Goal: Book appointment/travel/reservation

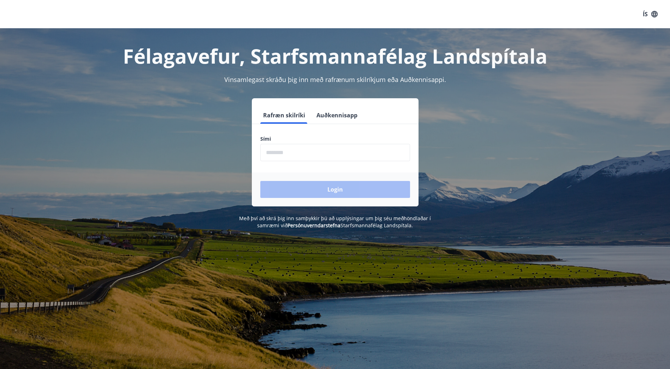
click at [293, 156] on input "phone" at bounding box center [335, 152] width 150 height 17
type input "********"
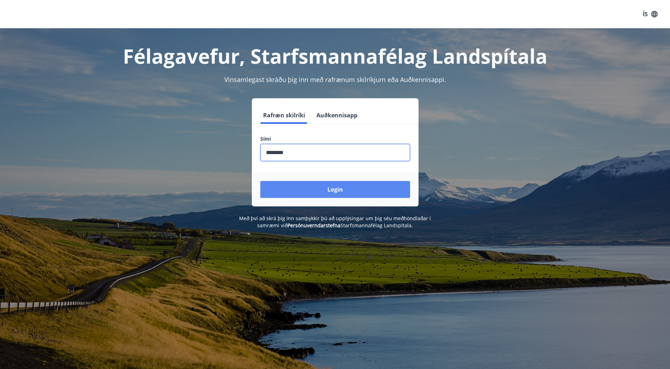
click at [320, 183] on button "Login" at bounding box center [335, 189] width 150 height 17
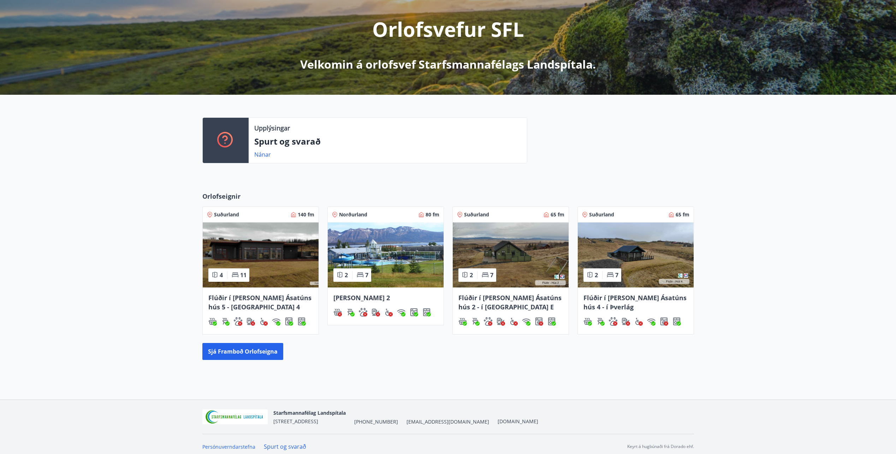
scroll to position [87, 0]
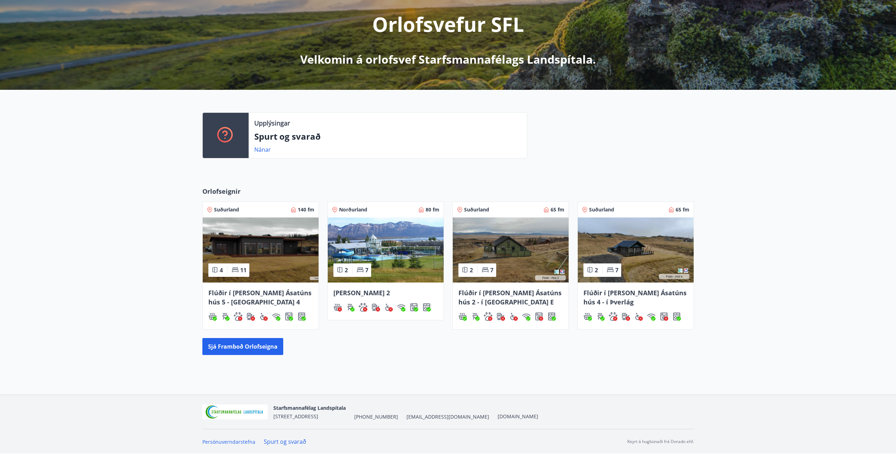
click at [267, 355] on div "Orlofseignir Suðurland 140 fm 4 11 Flúðir í [PERSON_NAME] Ásatúns hús 5 - [GEOG…" at bounding box center [448, 270] width 896 height 191
click at [266, 349] on button "Sjá framboð orlofseigna" at bounding box center [242, 346] width 81 height 17
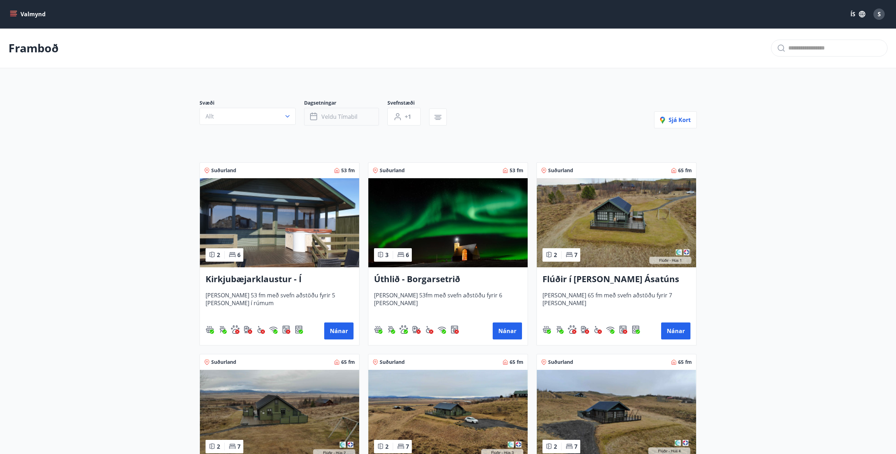
click at [336, 111] on button "Veldu tímabil" at bounding box center [341, 117] width 75 height 18
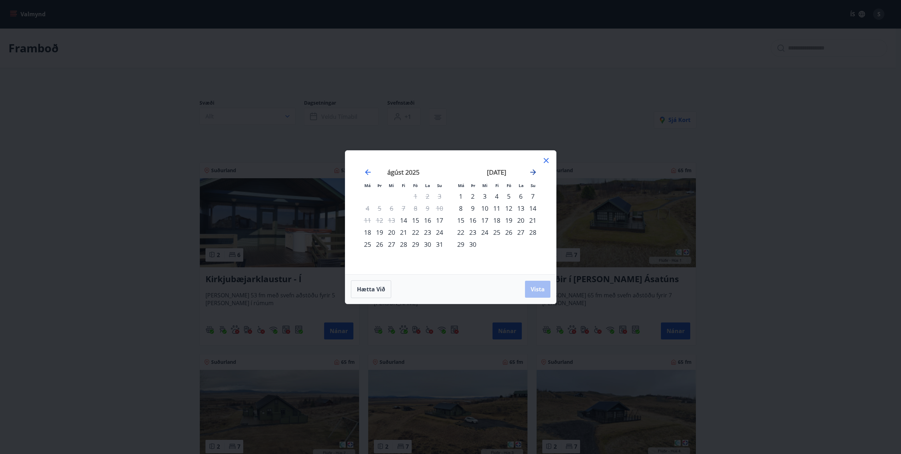
click at [533, 171] on icon "Move forward to switch to the next month." at bounding box center [533, 172] width 8 height 8
click at [508, 232] on div "24" at bounding box center [509, 232] width 12 height 12
click at [472, 244] on div "28" at bounding box center [473, 244] width 12 height 12
click at [495, 233] on div "23" at bounding box center [497, 232] width 12 height 12
click at [507, 232] on div "24" at bounding box center [509, 232] width 12 height 12
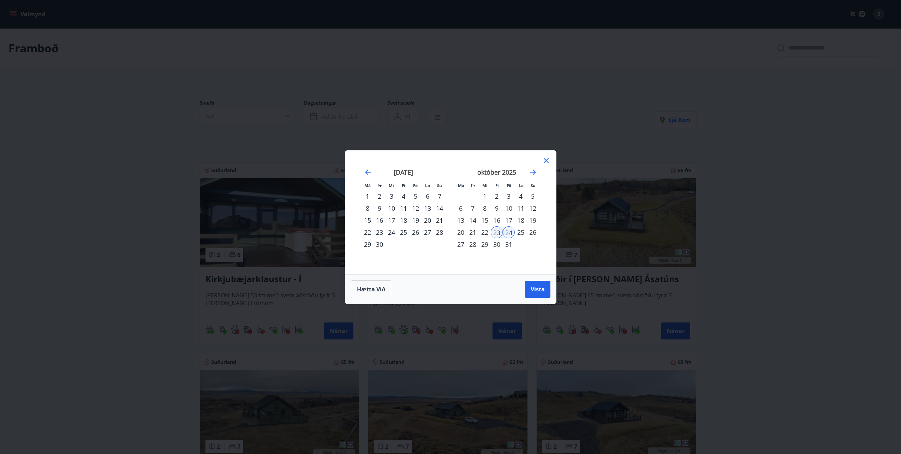
click at [508, 231] on div "24" at bounding box center [509, 232] width 12 height 12
click at [473, 242] on div "28" at bounding box center [473, 244] width 12 height 12
click at [539, 291] on span "Vista" at bounding box center [538, 289] width 14 height 8
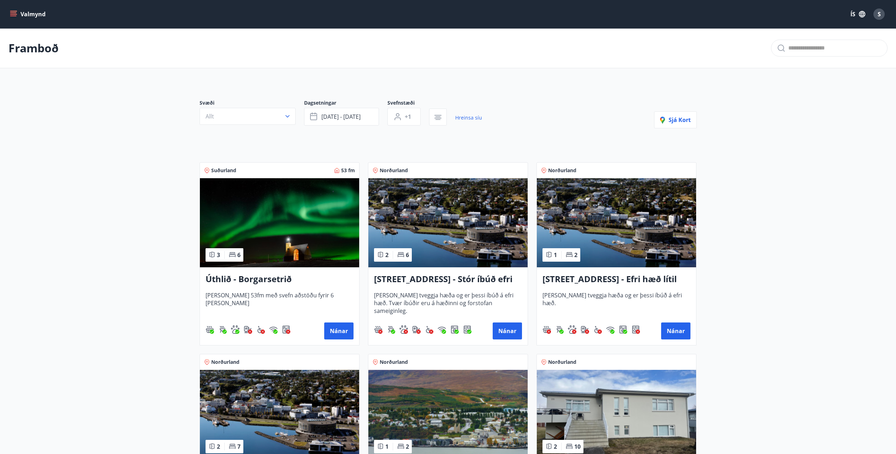
click at [291, 222] on img at bounding box center [279, 222] width 159 height 89
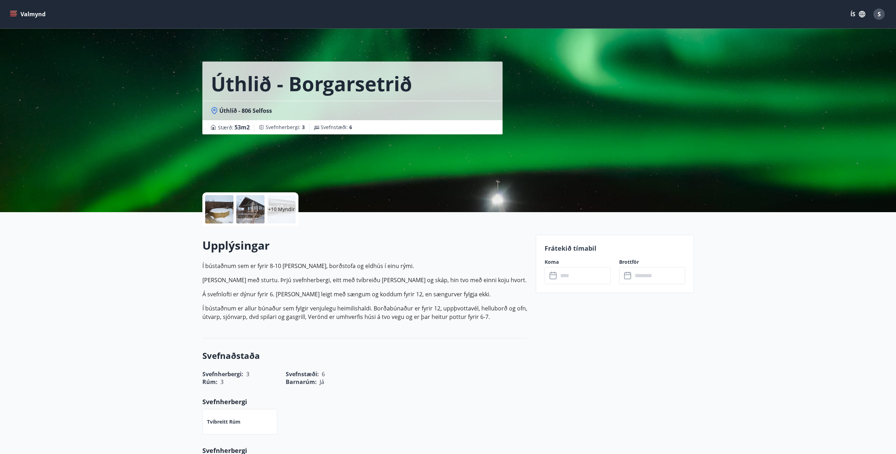
click at [221, 214] on div at bounding box center [219, 209] width 28 height 28
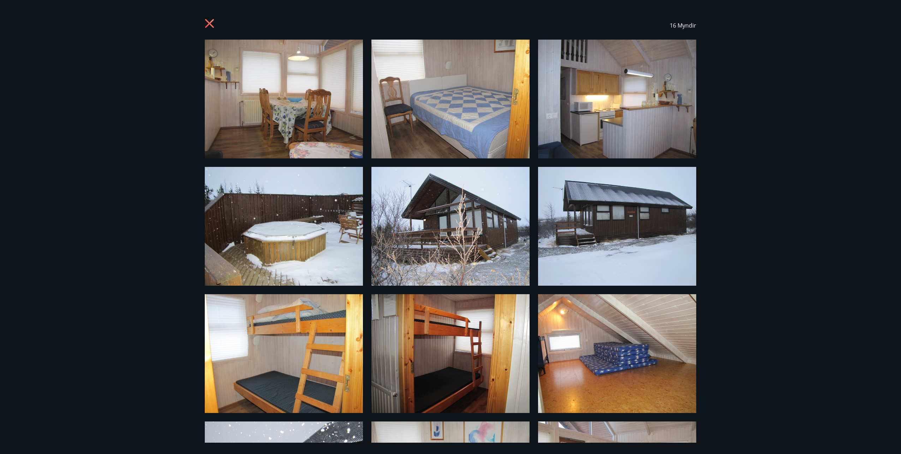
click at [209, 23] on icon at bounding box center [210, 24] width 2 height 2
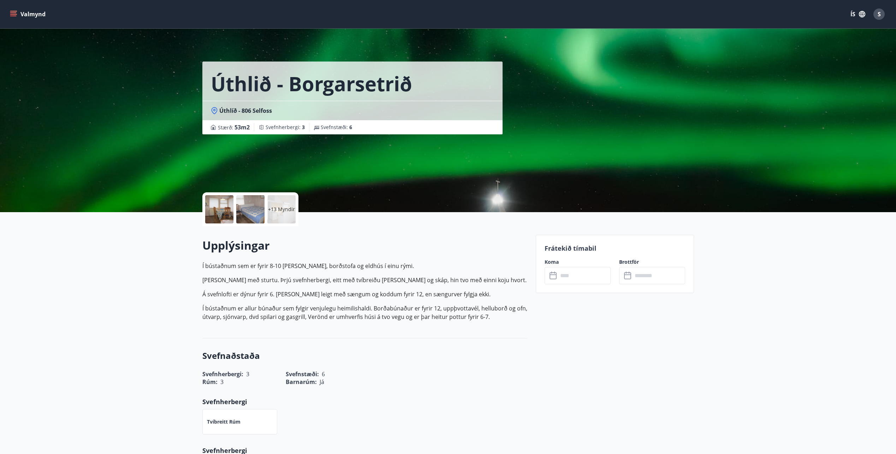
click at [565, 279] on input "text" at bounding box center [584, 275] width 53 height 17
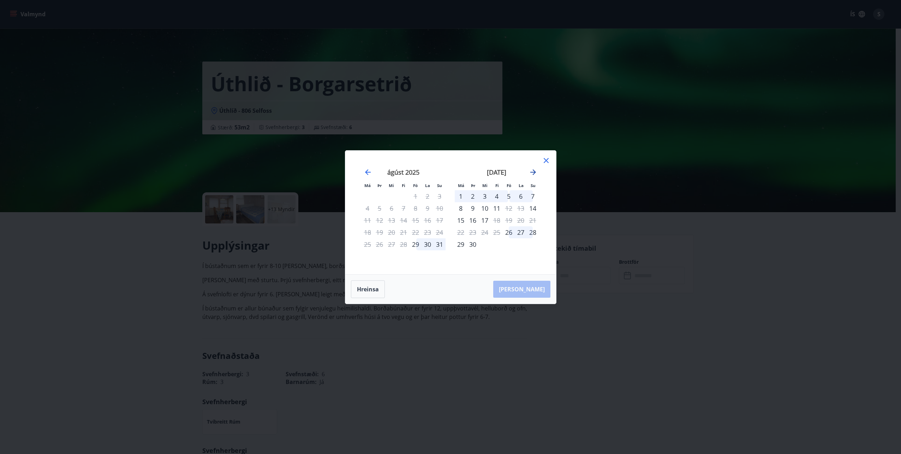
click at [535, 174] on icon "Move forward to switch to the next month." at bounding box center [533, 172] width 8 height 8
drag, startPoint x: 550, startPoint y: 161, endPoint x: 528, endPoint y: 216, distance: 59.3
click at [549, 188] on div "Má Þr Mi Fi Fö La Su Má Þr Mi Fi Fö La Su [DATE] 1 2 3 4 5 6 7 8 9 10 11 12 13 …" at bounding box center [450, 212] width 211 height 124
click at [497, 231] on div "23" at bounding box center [497, 232] width 12 height 12
click at [549, 157] on icon at bounding box center [546, 160] width 8 height 8
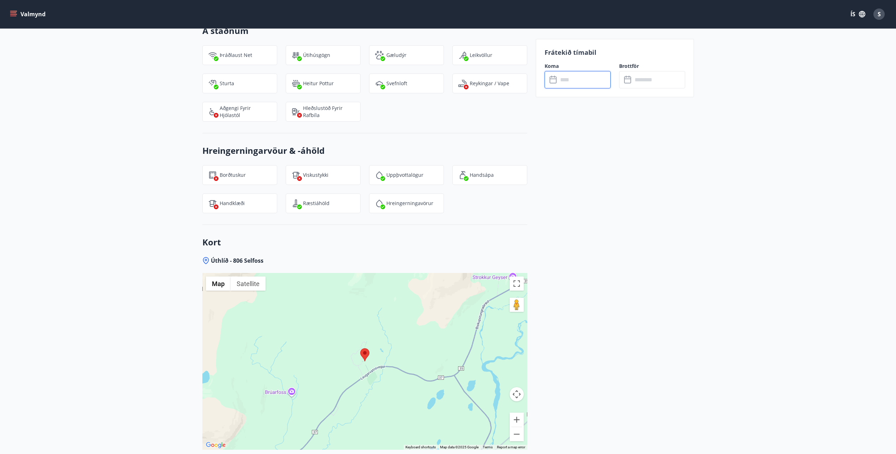
scroll to position [919, 0]
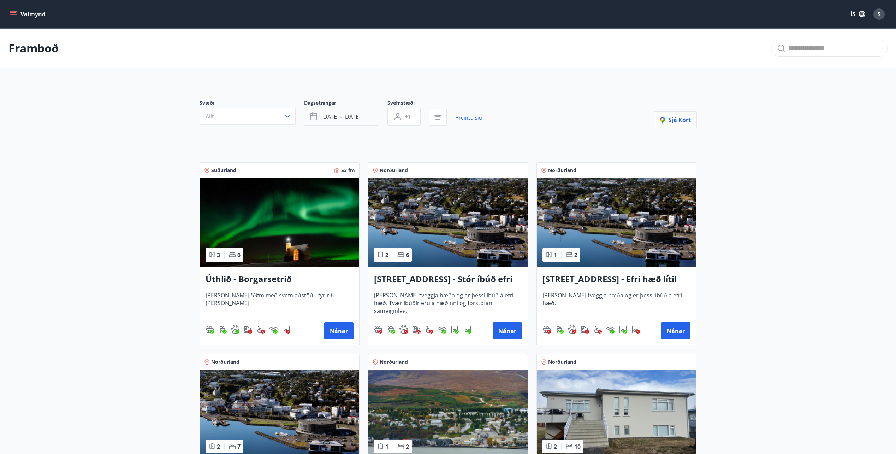
click at [348, 114] on span "[DATE] - [DATE]" at bounding box center [340, 117] width 39 height 8
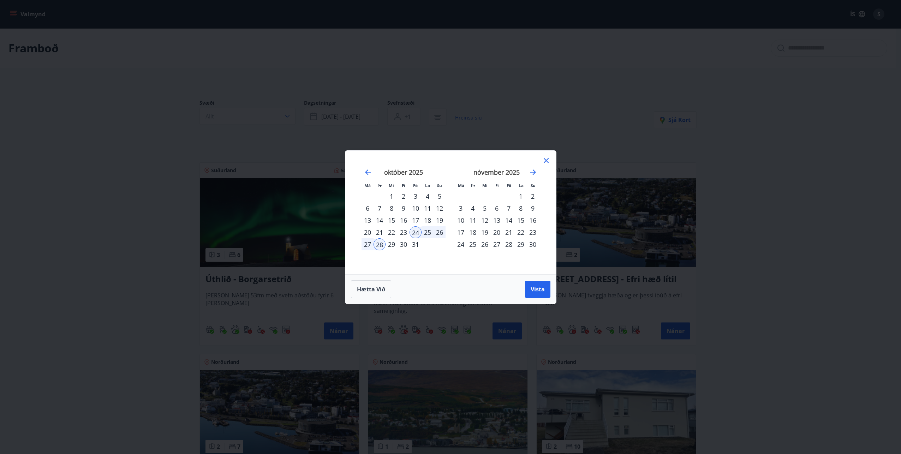
click at [367, 244] on div "27" at bounding box center [368, 244] width 12 height 12
click at [412, 234] on div "24" at bounding box center [416, 232] width 12 height 12
click at [366, 243] on div "27" at bounding box center [368, 244] width 12 height 12
click at [532, 288] on span "Vista" at bounding box center [538, 289] width 14 height 8
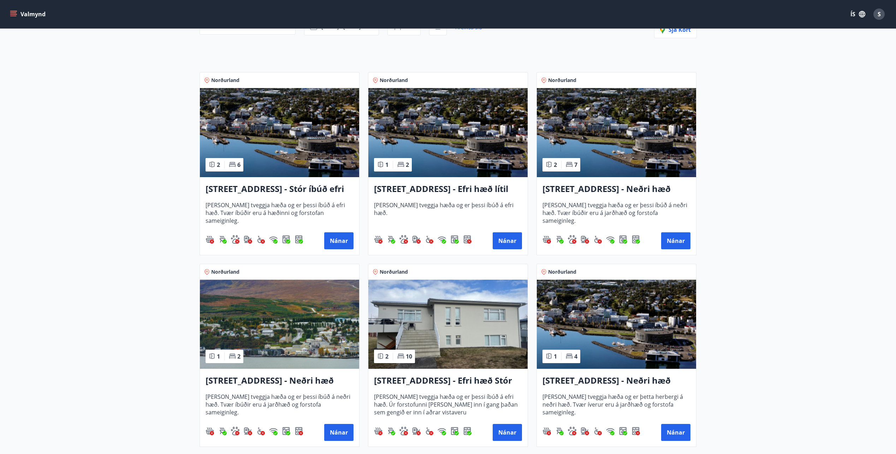
scroll to position [106, 0]
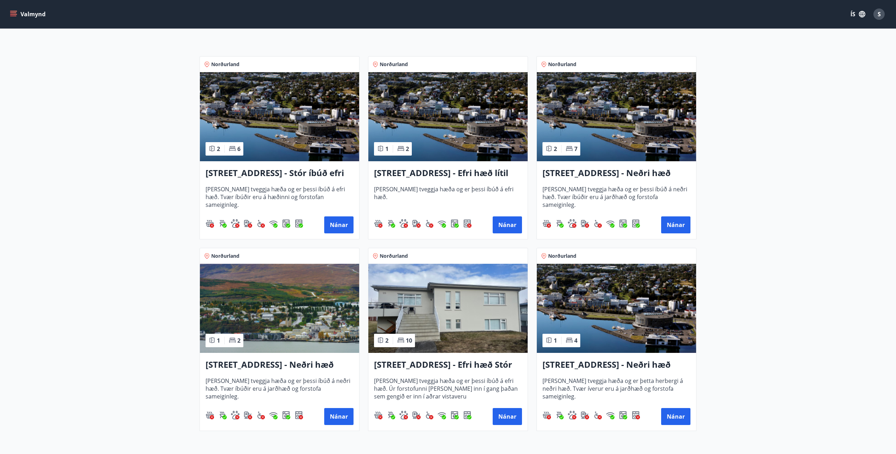
click at [473, 302] on img at bounding box center [447, 308] width 159 height 89
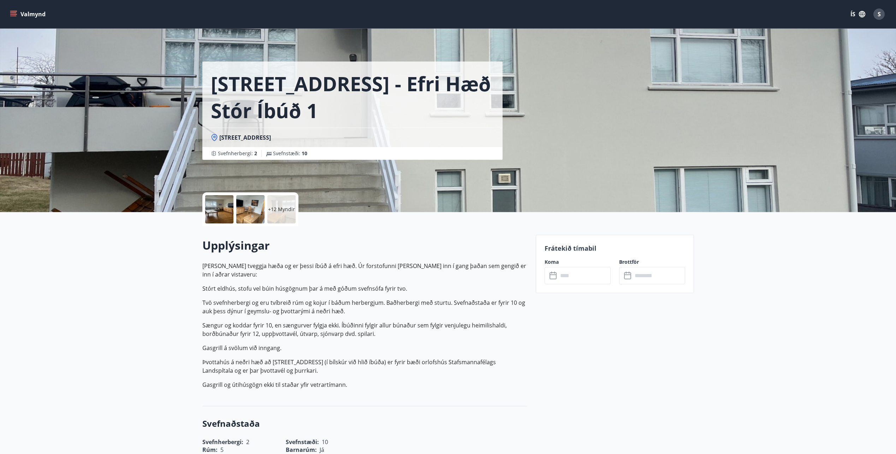
click at [246, 203] on div at bounding box center [250, 209] width 28 height 28
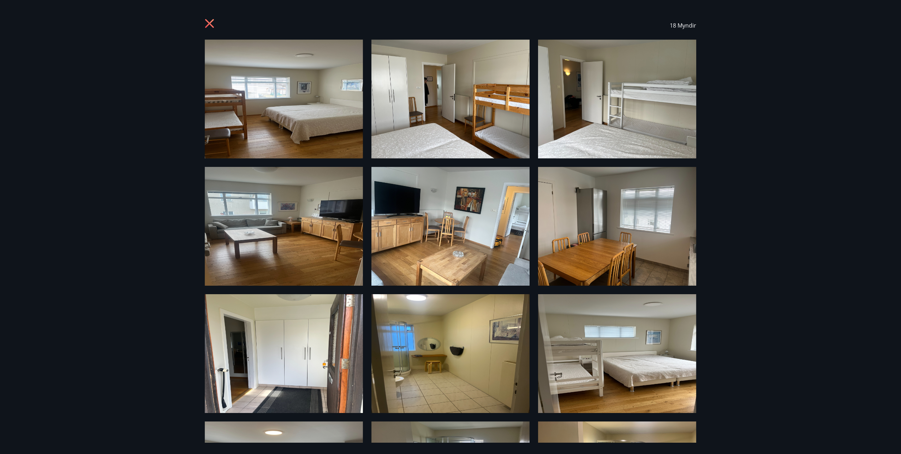
click at [208, 23] on icon at bounding box center [209, 23] width 9 height 9
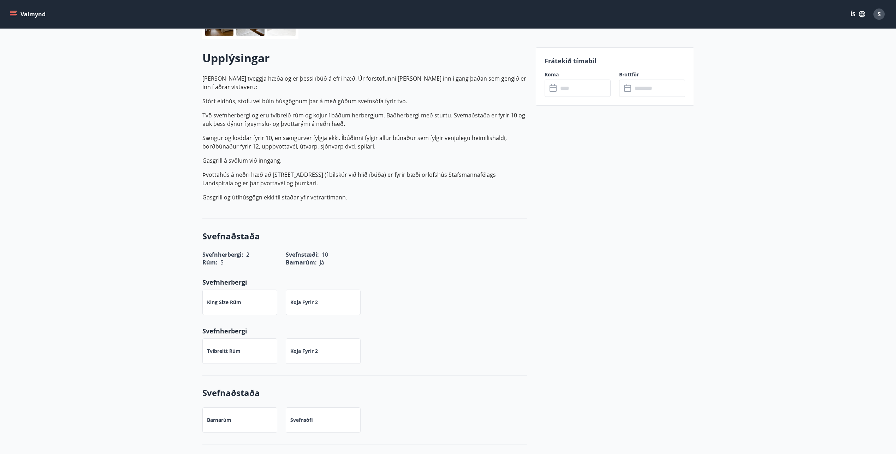
scroll to position [247, 0]
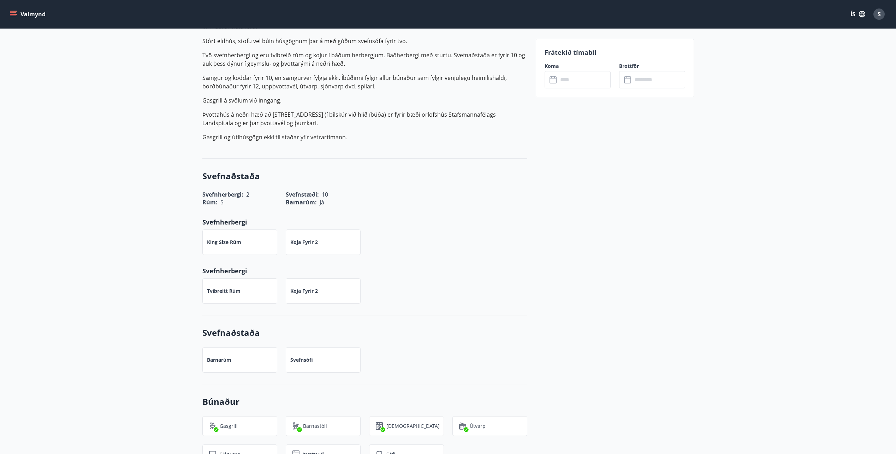
click at [562, 78] on input "text" at bounding box center [584, 79] width 53 height 17
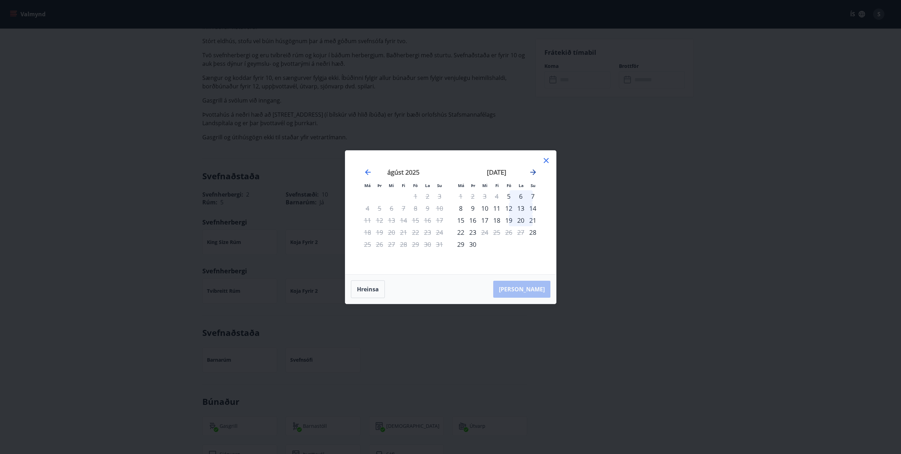
click at [533, 172] on icon "Move forward to switch to the next month." at bounding box center [534, 172] width 6 height 6
click at [549, 160] on icon at bounding box center [546, 160] width 8 height 8
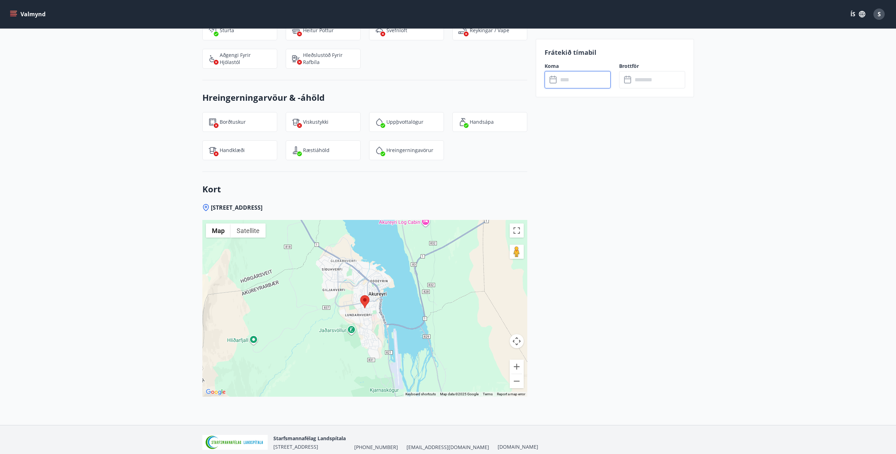
scroll to position [911, 0]
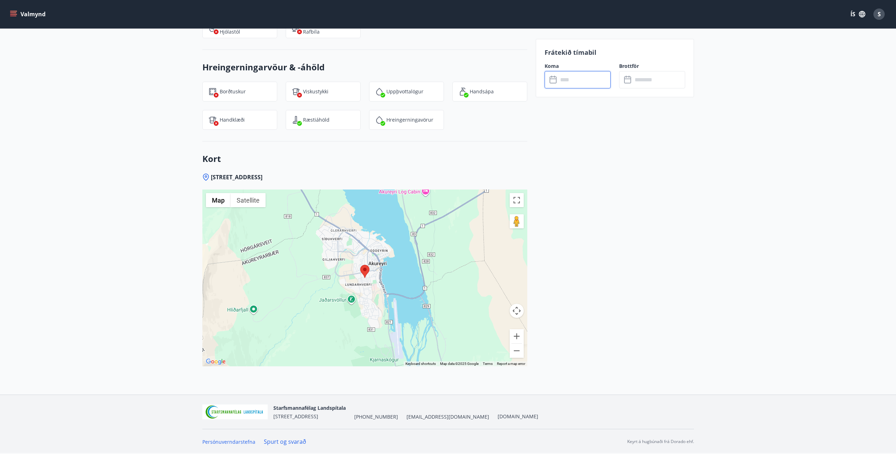
click at [568, 78] on input "text" at bounding box center [584, 79] width 53 height 17
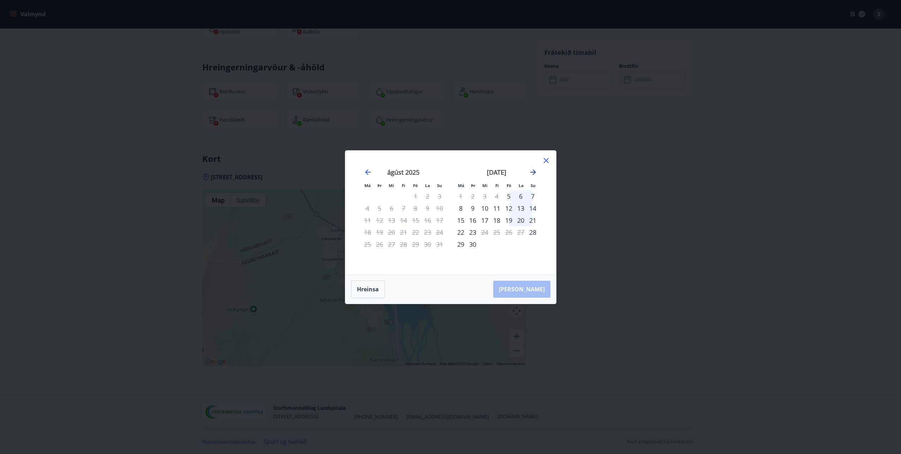
click at [532, 173] on icon "Move forward to switch to the next month." at bounding box center [533, 172] width 8 height 8
click at [534, 172] on icon "Move forward to switch to the next month." at bounding box center [533, 172] width 8 height 8
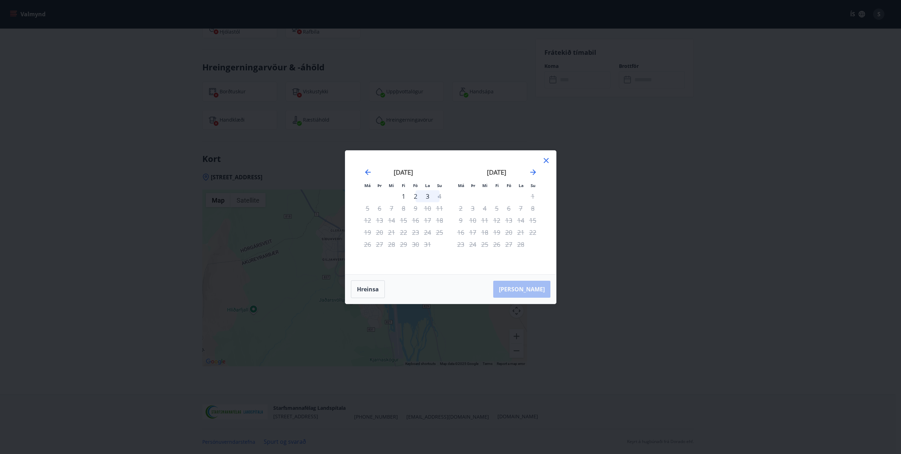
click at [546, 160] on icon at bounding box center [546, 160] width 5 height 5
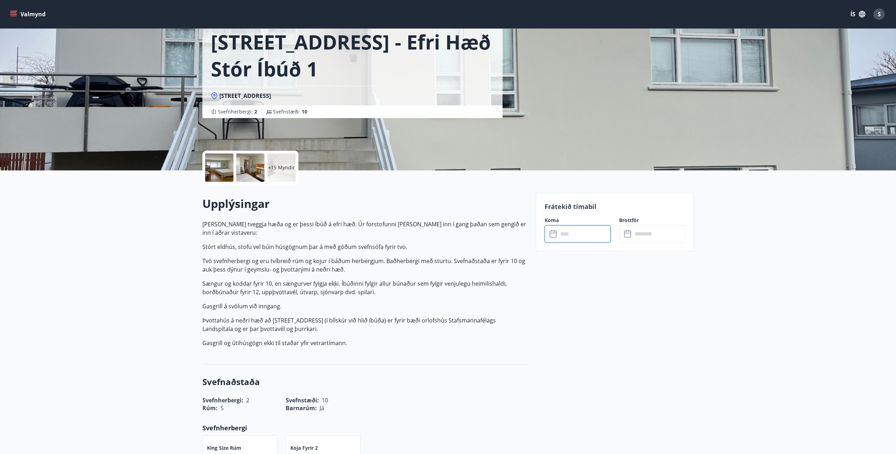
scroll to position [0, 0]
